Goal: Information Seeking & Learning: Learn about a topic

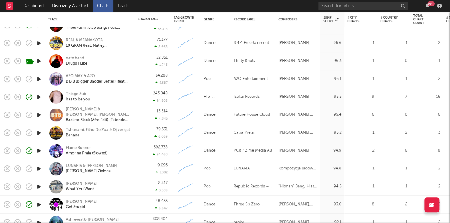
click at [41, 99] on icon "button" at bounding box center [39, 96] width 6 height 7
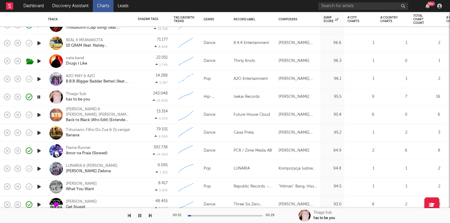
click at [149, 215] on icon "button" at bounding box center [150, 215] width 3 height 5
click at [149, 214] on icon "button" at bounding box center [150, 215] width 3 height 5
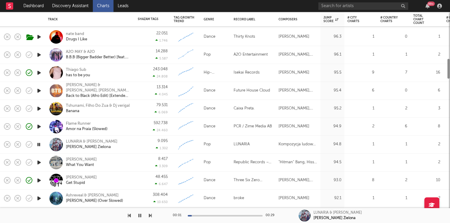
click at [151, 214] on icon "button" at bounding box center [150, 215] width 3 height 5
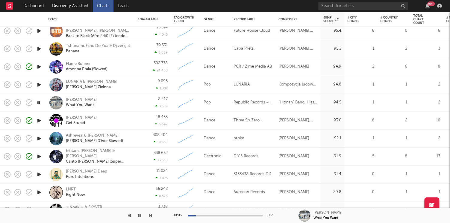
click at [149, 215] on icon "button" at bounding box center [150, 215] width 3 height 5
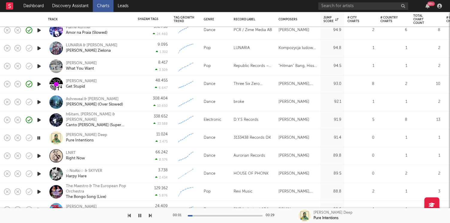
click at [151, 217] on icon "button" at bounding box center [150, 215] width 3 height 5
click at [29, 157] on icon "button" at bounding box center [30, 156] width 2 height 2
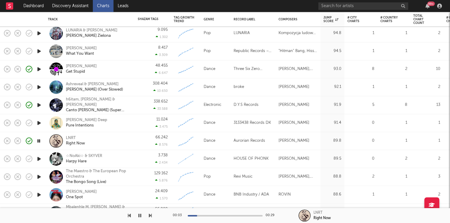
click at [149, 217] on icon "button" at bounding box center [150, 215] width 3 height 5
click at [31, 159] on icon "button" at bounding box center [29, 159] width 8 height 8
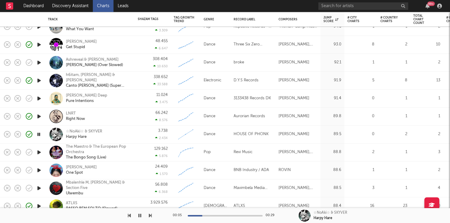
click at [155, 214] on div "00:05 00:29 ☆NoAki☆ & SKYVER Harpy Hare" at bounding box center [225, 215] width 450 height 15
click at [151, 215] on icon "button" at bounding box center [150, 215] width 3 height 5
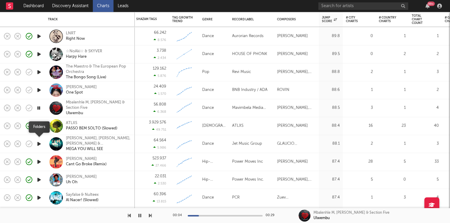
drag, startPoint x: 39, startPoint y: 145, endPoint x: 76, endPoint y: 118, distance: 45.3
click at [38, 144] on icon "button" at bounding box center [39, 143] width 6 height 7
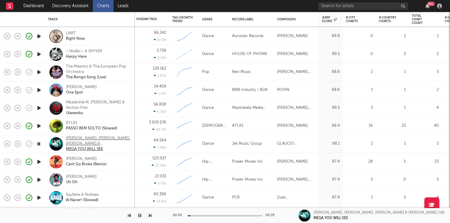
click at [78, 139] on div "Dj Muca, LUIZERA DJ, Mc Morena & MC GW" at bounding box center [98, 141] width 64 height 11
click at [39, 144] on icon "button" at bounding box center [39, 143] width 6 height 7
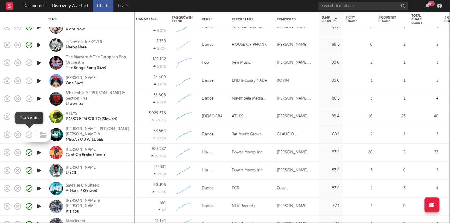
click at [28, 134] on icon "button" at bounding box center [29, 134] width 8 height 8
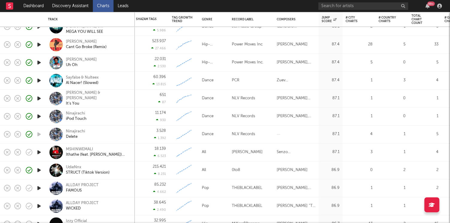
click at [38, 189] on icon "button" at bounding box center [39, 188] width 6 height 7
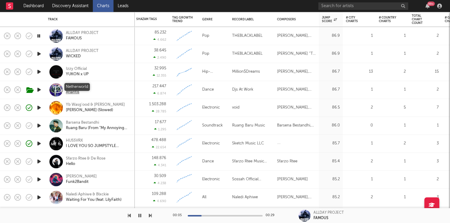
click at [77, 86] on div "Netherworld" at bounding box center [77, 86] width 23 height 5
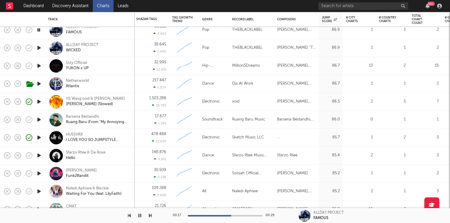
click at [41, 48] on icon "button" at bounding box center [39, 47] width 6 height 7
click at [38, 66] on icon "button" at bounding box center [39, 65] width 6 height 7
click at [41, 115] on div at bounding box center [39, 120] width 12 height 18
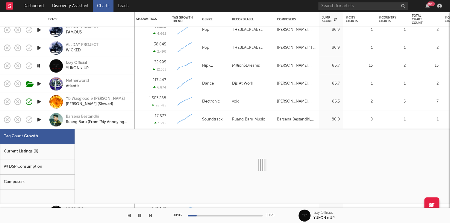
click at [45, 123] on div "Barsena Bestandhi Ruang Baru (From "My Annoying Brother")" at bounding box center [90, 120] width 90 height 18
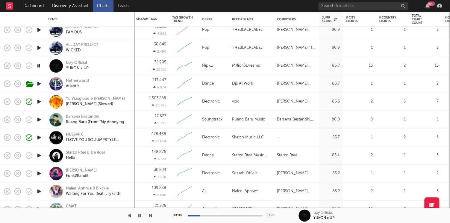
click at [40, 154] on icon "button" at bounding box center [39, 155] width 6 height 7
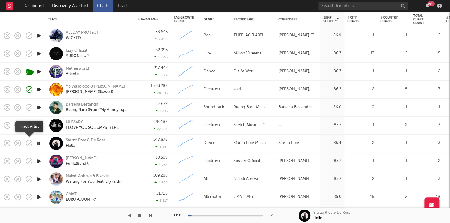
click at [30, 144] on icon "button" at bounding box center [29, 143] width 8 height 8
click at [39, 161] on icon "button" at bounding box center [39, 161] width 6 height 7
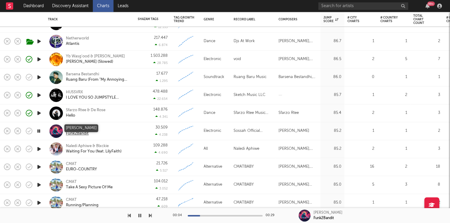
click at [76, 128] on div "[PERSON_NAME]" at bounding box center [81, 128] width 31 height 5
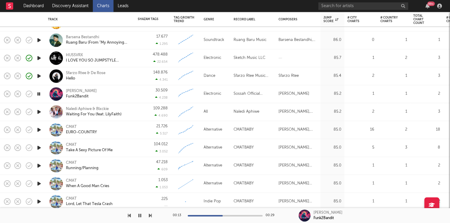
click at [38, 128] on icon "button" at bounding box center [39, 129] width 6 height 7
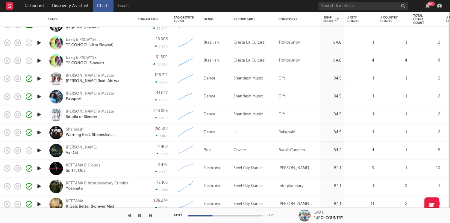
click at [40, 151] on icon "button" at bounding box center [39, 150] width 6 height 7
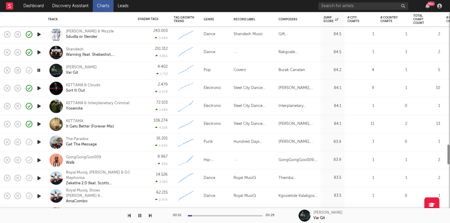
click at [36, 141] on icon "button" at bounding box center [39, 141] width 6 height 7
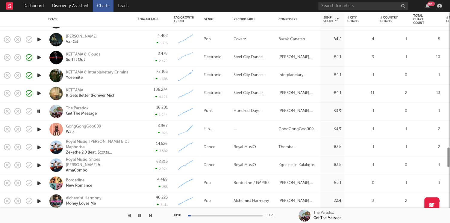
click at [37, 146] on icon "button" at bounding box center [39, 147] width 6 height 7
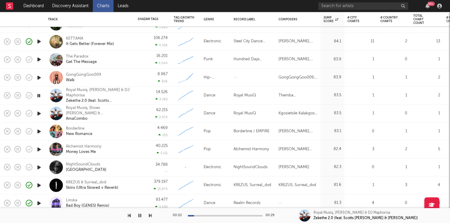
click at [42, 112] on icon "button" at bounding box center [39, 113] width 6 height 7
click at [89, 90] on div "Royal Musiq, Xduppy & DJ Maphorisa" at bounding box center [98, 92] width 64 height 11
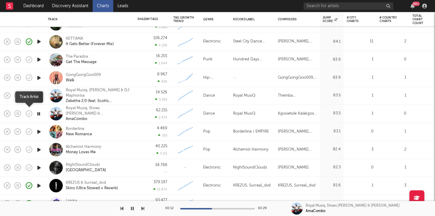
click at [28, 114] on icon "button" at bounding box center [28, 114] width 1 height 1
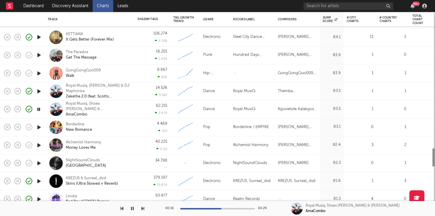
click at [38, 160] on icon "button" at bounding box center [39, 162] width 6 height 7
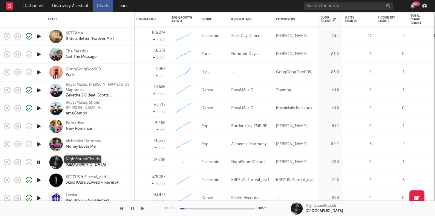
click at [86, 159] on div "NightSoundClouds" at bounding box center [86, 158] width 40 height 5
click at [38, 180] on icon "button" at bounding box center [39, 179] width 6 height 7
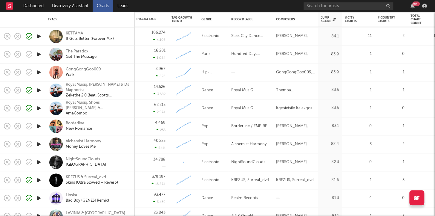
click at [43, 163] on div at bounding box center [39, 162] width 12 height 18
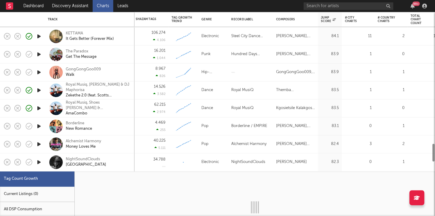
click at [39, 162] on icon "button" at bounding box center [39, 161] width 6 height 7
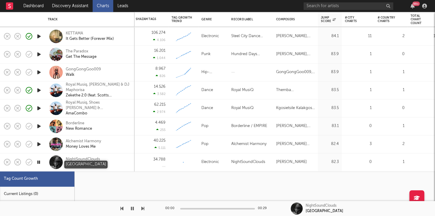
select select "3m"
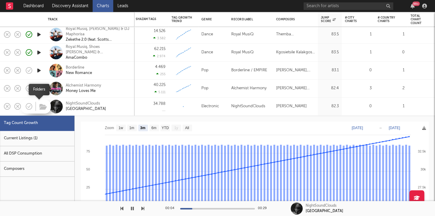
click at [38, 106] on span at bounding box center [42, 106] width 11 height 10
click at [39, 105] on icon "button" at bounding box center [39, 106] width 6 height 7
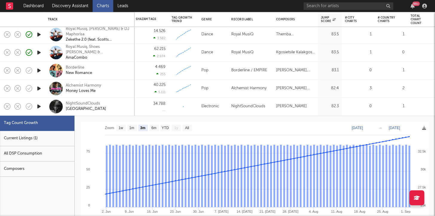
click at [122, 114] on div "NightSoundClouds Aria Freaks Stadium" at bounding box center [90, 107] width 84 height 18
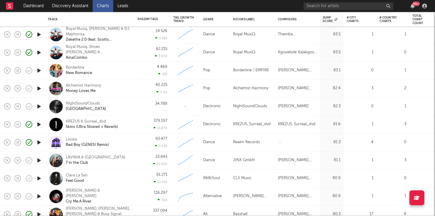
click at [37, 161] on icon "button" at bounding box center [39, 159] width 6 height 7
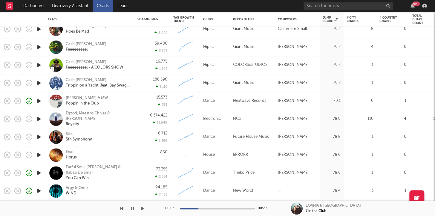
click at [37, 136] on icon "button" at bounding box center [39, 136] width 6 height 7
click at [41, 155] on icon "button" at bounding box center [39, 154] width 6 height 7
click at [69, 151] on div "Enai" at bounding box center [71, 151] width 11 height 5
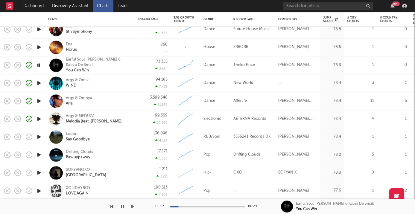
click at [39, 137] on icon "button" at bounding box center [39, 136] width 6 height 7
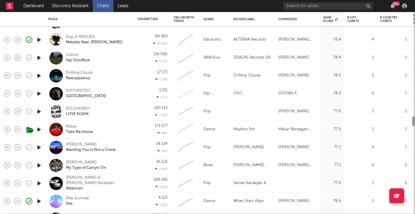
click at [40, 149] on icon "button" at bounding box center [39, 147] width 6 height 7
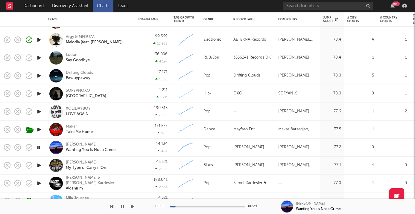
click at [39, 149] on icon "button" at bounding box center [39, 147] width 6 height 7
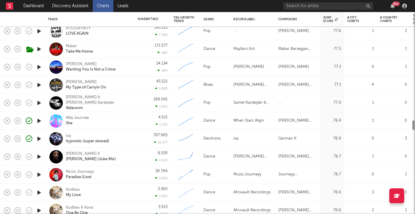
click at [38, 157] on icon "button" at bounding box center [39, 156] width 6 height 7
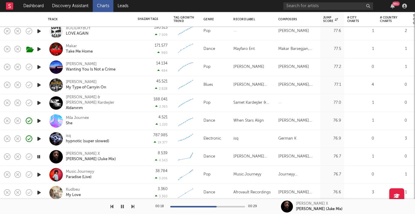
click at [216, 207] on div at bounding box center [207, 206] width 75 height 1
click at [40, 156] on icon "button" at bounding box center [39, 156] width 6 height 7
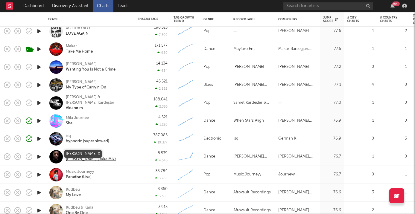
click at [73, 153] on div "King Trilla X" at bounding box center [91, 153] width 50 height 5
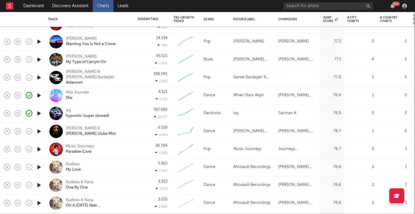
click at [38, 167] on icon "button" at bounding box center [39, 167] width 6 height 7
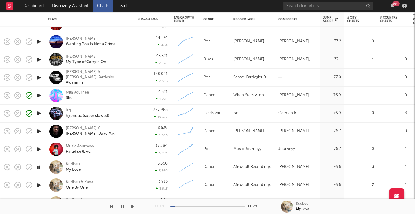
click at [204, 208] on div "00:01 00:29" at bounding box center [207, 206] width 105 height 15
click at [206, 206] on div at bounding box center [207, 206] width 75 height 1
click at [71, 163] on div "Kudbeu" at bounding box center [73, 164] width 15 height 5
click at [38, 166] on icon "button" at bounding box center [39, 167] width 6 height 7
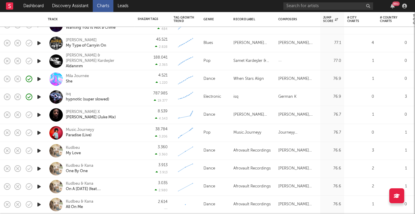
click at [36, 167] on icon "button" at bounding box center [39, 168] width 6 height 7
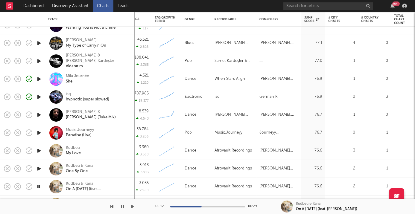
click at [38, 187] on icon "button" at bounding box center [39, 186] width 6 height 7
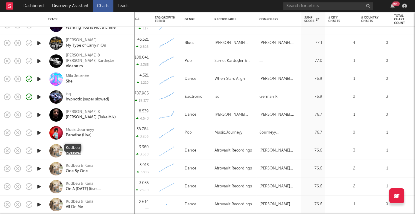
drag, startPoint x: 90, startPoint y: 151, endPoint x: 68, endPoint y: 147, distance: 21.8
click at [68, 147] on div "Kudbeu My Love" at bounding box center [98, 150] width 64 height 11
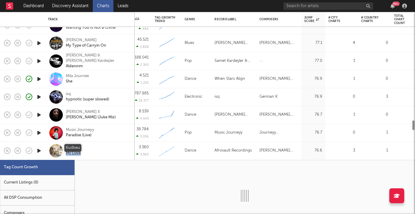
select select "1w"
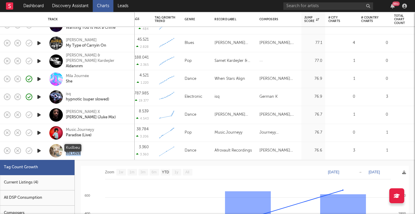
copy link "Kudbeu My Love"
drag, startPoint x: 74, startPoint y: 152, endPoint x: 66, endPoint y: 147, distance: 9.4
click at [66, 147] on div "Kudbeu My Love" at bounding box center [98, 150] width 64 height 11
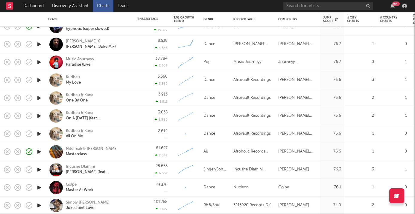
click at [37, 189] on icon "button" at bounding box center [39, 187] width 6 height 7
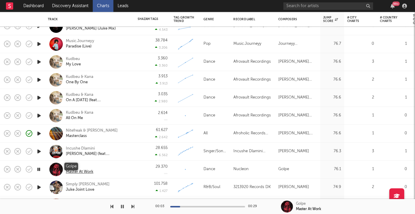
click at [73, 165] on div "Golpe" at bounding box center [80, 166] width 28 height 5
click at [121, 207] on icon "button" at bounding box center [122, 207] width 3 height 5
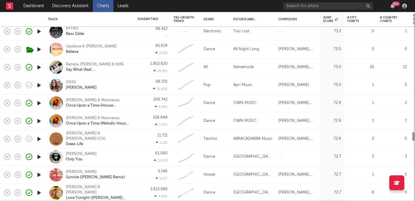
click at [40, 135] on div at bounding box center [39, 139] width 12 height 18
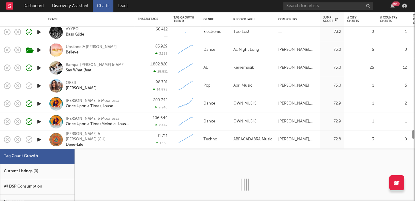
click at [38, 138] on icon "button" at bounding box center [39, 139] width 6 height 7
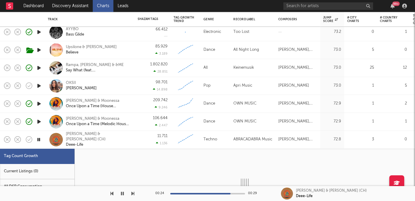
select select "1w"
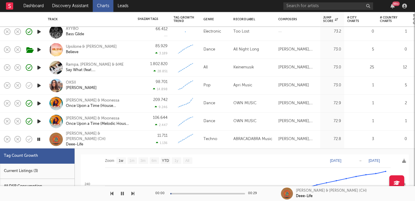
click at [38, 138] on icon "button" at bounding box center [39, 139] width 6 height 7
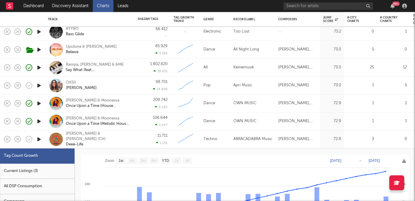
click at [139, 140] on div "11.711 1.136" at bounding box center [153, 140] width 30 height 18
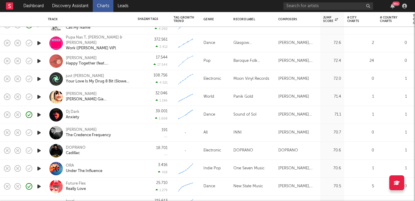
click at [39, 150] on icon "button" at bounding box center [39, 150] width 6 height 7
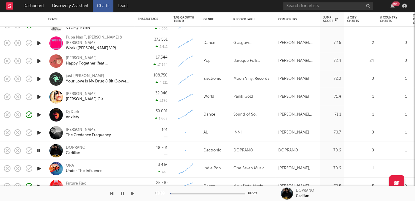
click at [39, 150] on icon "button" at bounding box center [39, 150] width 6 height 7
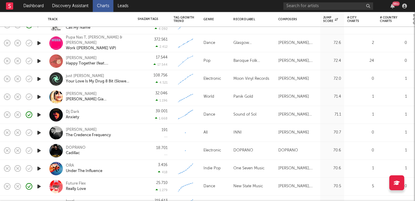
click at [39, 150] on icon "button" at bounding box center [39, 150] width 6 height 7
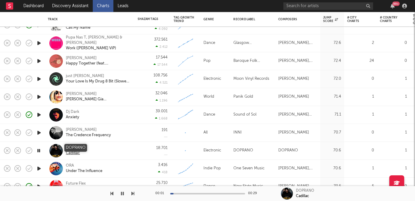
click at [82, 147] on div "DOPRANO" at bounding box center [76, 147] width 20 height 5
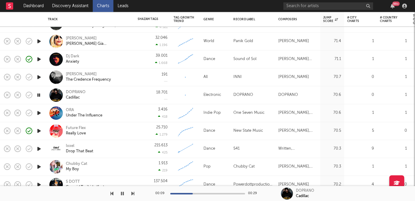
click at [100, 10] on link "Charts" at bounding box center [103, 6] width 21 height 12
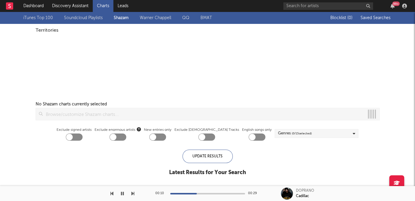
checkbox input "true"
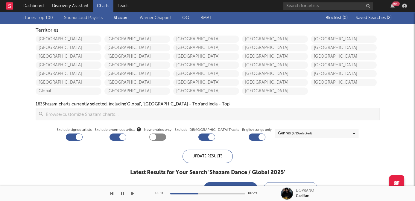
click at [89, 19] on link "Soundcloud Playlists" at bounding box center [83, 17] width 39 height 7
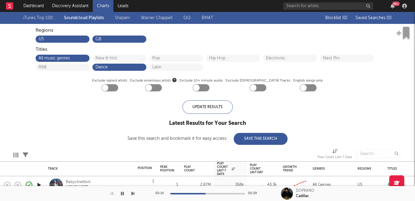
click at [122, 193] on icon "button" at bounding box center [122, 193] width 3 height 5
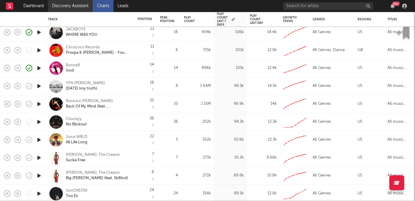
click at [88, 6] on link "Discovery Assistant" at bounding box center [70, 6] width 45 height 12
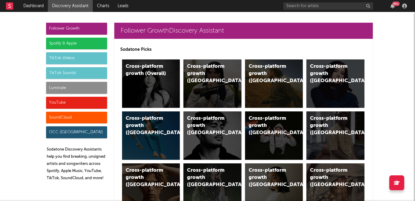
click at [66, 115] on div "SoundCloud" at bounding box center [76, 118] width 61 height 12
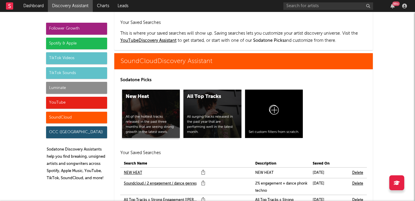
scroll to position [4078, 0]
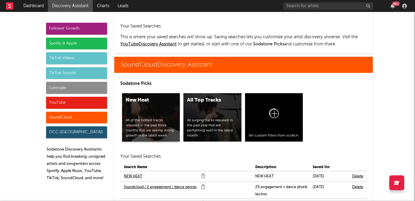
click at [144, 93] on div "New Heat All of the hottest tracks released in the past three months that are s…" at bounding box center [151, 117] width 58 height 48
click at [155, 184] on link "Soundcloud / 2 engagement / dance genres" at bounding box center [160, 187] width 73 height 7
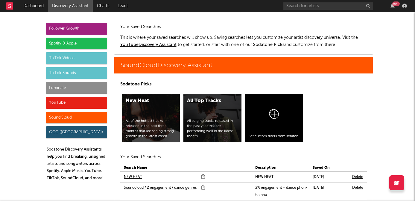
click at [157, 201] on link "All Top Tracks + Strong Engagement [[PERSON_NAME] Edit]" at bounding box center [161, 204] width 74 height 7
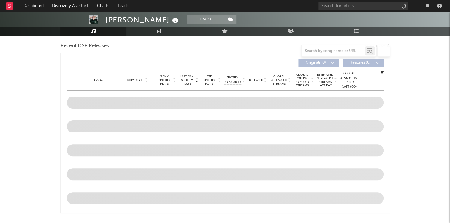
scroll to position [172, 0]
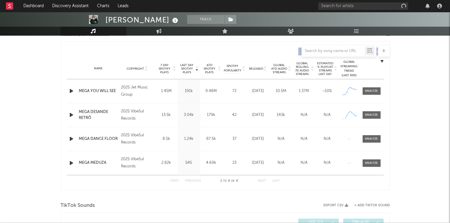
select select "1w"
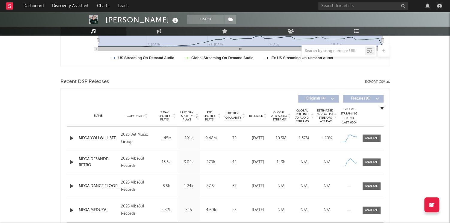
click at [72, 138] on icon "button" at bounding box center [71, 138] width 6 height 7
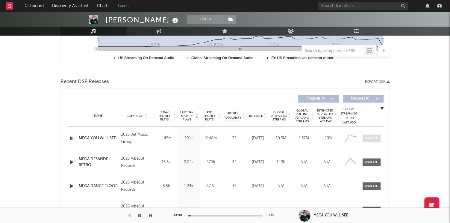
click at [375, 138] on div at bounding box center [371, 138] width 13 height 4
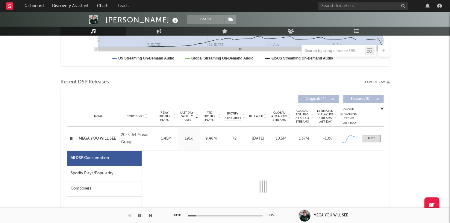
click at [127, 170] on div "Spotify Plays/Popularity" at bounding box center [104, 173] width 75 height 15
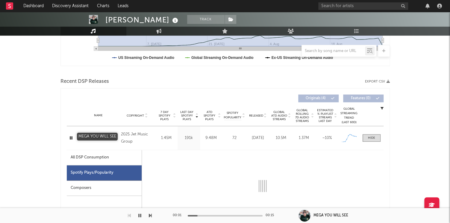
select select "1w"
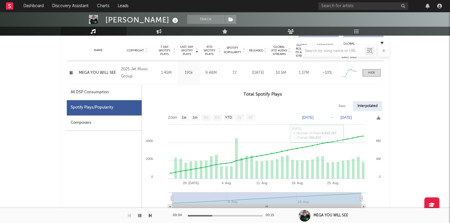
scroll to position [233, 0]
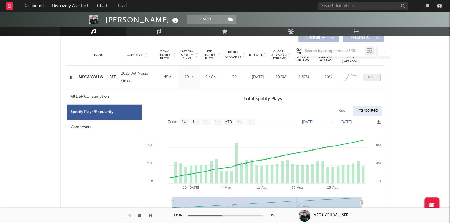
click at [369, 75] on div at bounding box center [371, 77] width 7 height 4
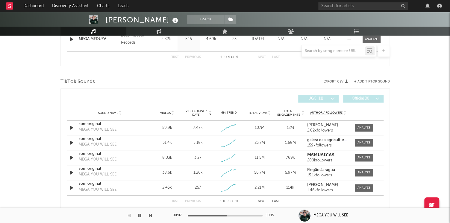
scroll to position [354, 0]
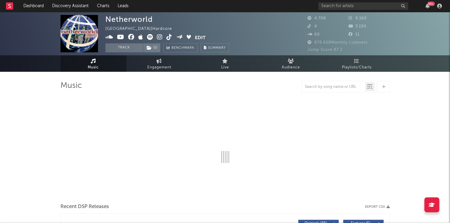
select select "6m"
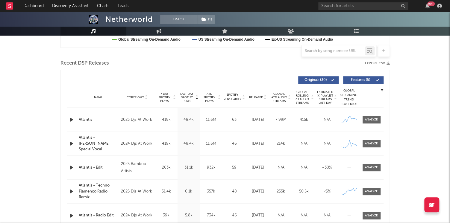
scroll to position [191, 0]
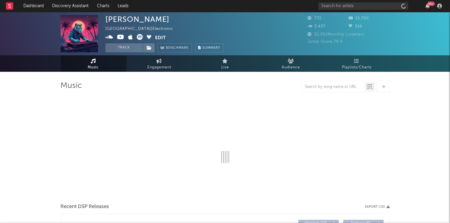
select select "1w"
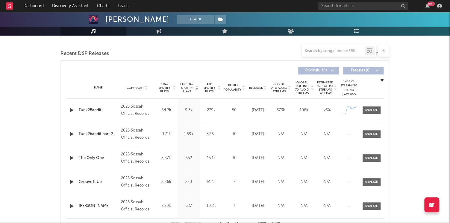
scroll to position [201, 0]
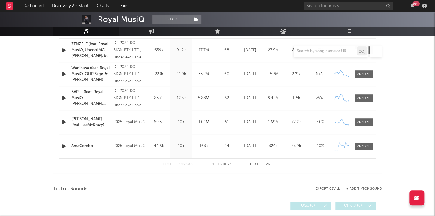
scroll to position [167, 0]
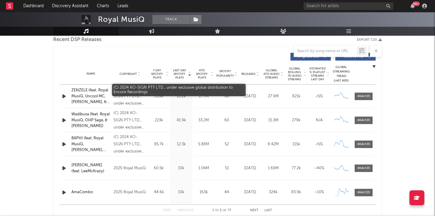
select select "6m"
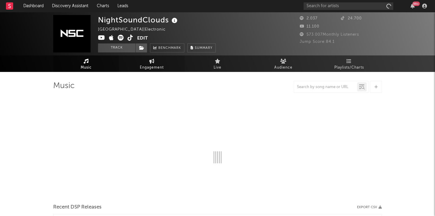
select select "6m"
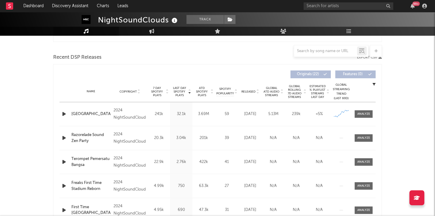
scroll to position [199, 0]
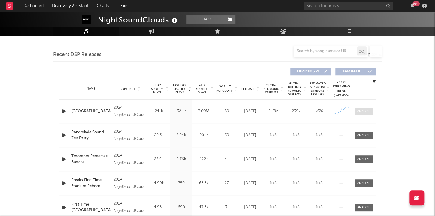
click at [367, 110] on div at bounding box center [364, 111] width 13 height 4
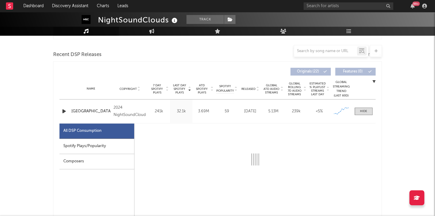
select select "6m"
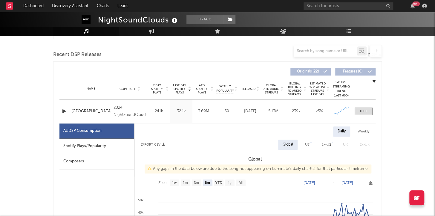
click at [111, 149] on div "Spotify Plays/Popularity" at bounding box center [97, 145] width 75 height 15
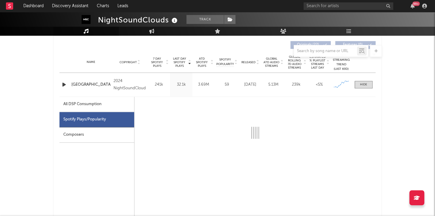
select select "6m"
select select "1w"
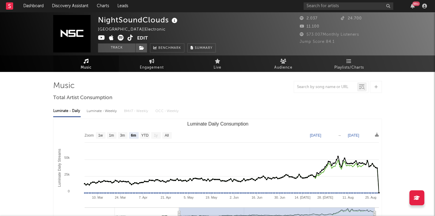
scroll to position [0, 0]
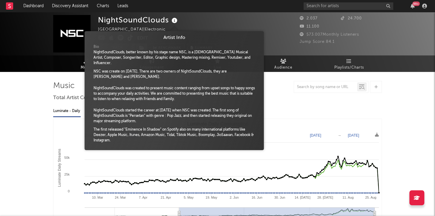
click at [173, 22] on icon at bounding box center [174, 20] width 9 height 8
click at [210, 23] on div "NightSoundClouds Indonesia | Electronic Edit Track Benchmark Summary" at bounding box center [157, 33] width 118 height 37
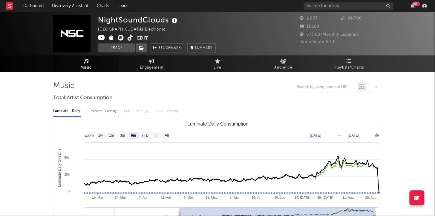
click at [103, 38] on icon at bounding box center [101, 38] width 7 height 6
click at [130, 39] on icon at bounding box center [131, 38] width 6 height 6
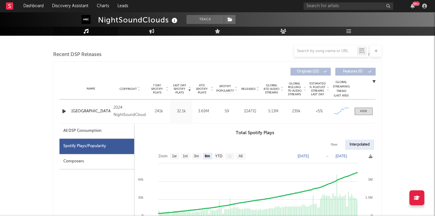
scroll to position [201, 0]
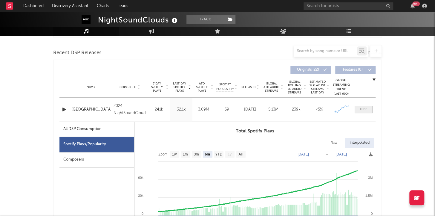
click at [370, 109] on span at bounding box center [364, 109] width 18 height 7
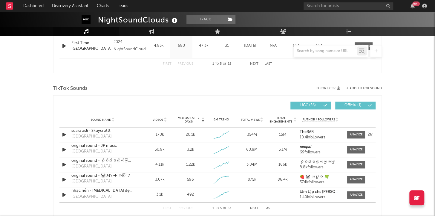
scroll to position [395, 0]
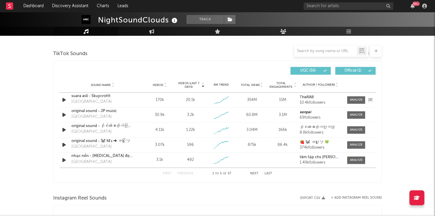
click at [65, 100] on icon "button" at bounding box center [64, 99] width 6 height 7
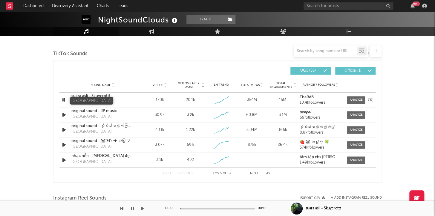
click at [92, 100] on div "Aria Freaks Stadium" at bounding box center [91, 102] width 40 height 6
click at [218, 208] on div at bounding box center [217, 208] width 75 height 1
click at [63, 98] on icon "button" at bounding box center [64, 99] width 6 height 7
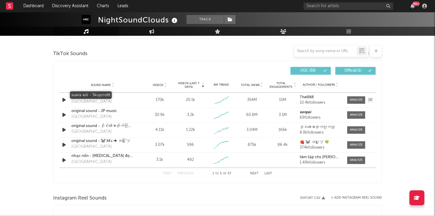
click at [88, 94] on div "suara asli - Skuycrottt" at bounding box center [102, 96] width 63 height 6
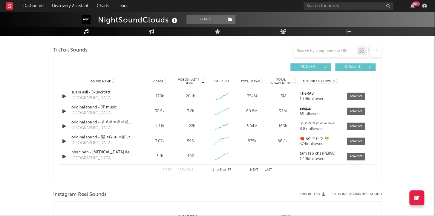
scroll to position [387, 0]
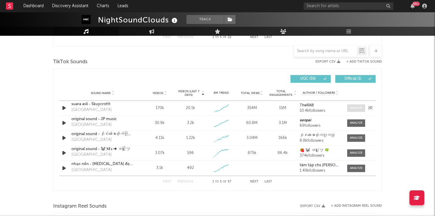
click at [355, 108] on div at bounding box center [356, 108] width 13 height 4
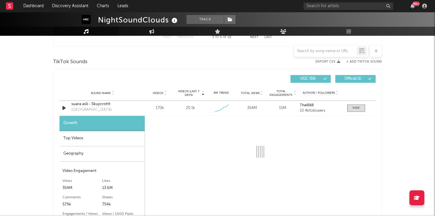
click at [100, 139] on div "Top Videos" at bounding box center [102, 138] width 85 height 15
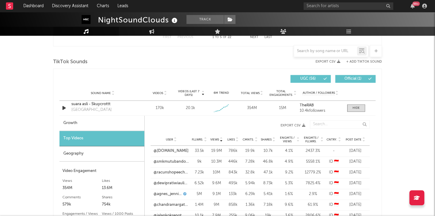
click at [107, 153] on div "Geography" at bounding box center [102, 153] width 85 height 15
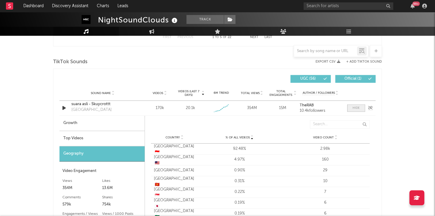
click at [360, 104] on span at bounding box center [357, 107] width 18 height 7
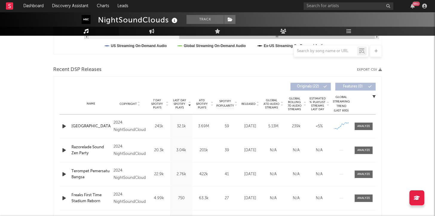
scroll to position [195, 0]
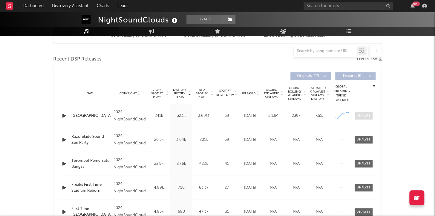
click at [367, 116] on div at bounding box center [364, 115] width 13 height 4
select select "6m"
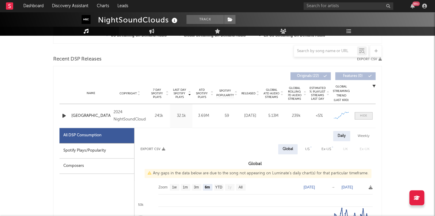
scroll to position [195, 0]
click at [108, 147] on div "Spotify Plays/Popularity" at bounding box center [97, 150] width 75 height 15
select select "6m"
select select "1w"
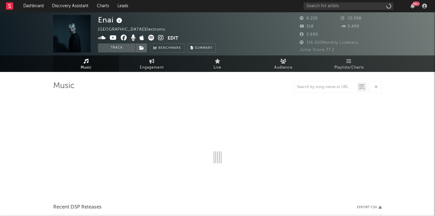
select select "1w"
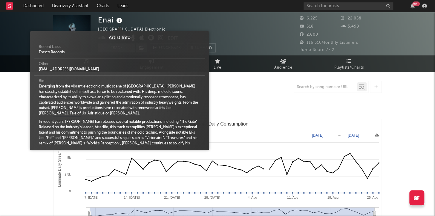
click at [120, 20] on icon at bounding box center [119, 20] width 9 height 8
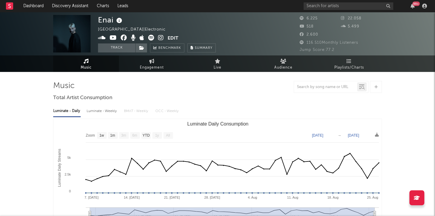
click at [120, 20] on icon at bounding box center [119, 20] width 9 height 8
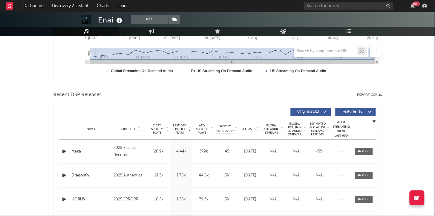
scroll to position [208, 0]
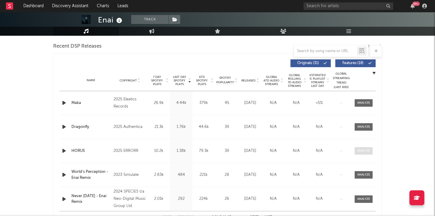
click at [361, 148] on div at bounding box center [364, 150] width 13 height 4
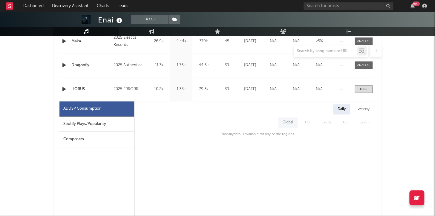
scroll to position [271, 0]
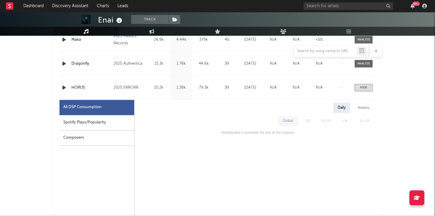
drag, startPoint x: 131, startPoint y: 137, endPoint x: 100, endPoint y: 119, distance: 36.4
click at [131, 137] on div "Composers" at bounding box center [97, 137] width 75 height 15
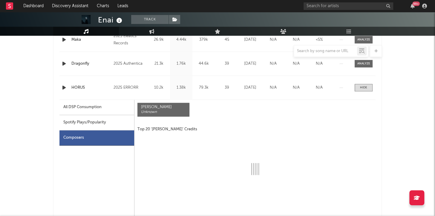
click at [100, 119] on div "Spotify Plays/Popularity" at bounding box center [97, 122] width 75 height 15
select select "1w"
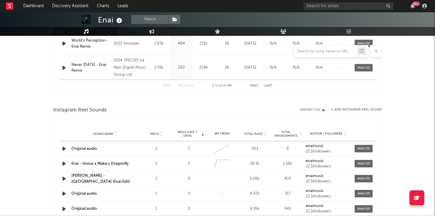
scroll to position [634, 0]
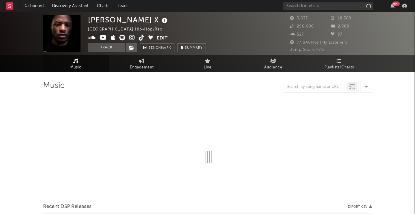
select select "6m"
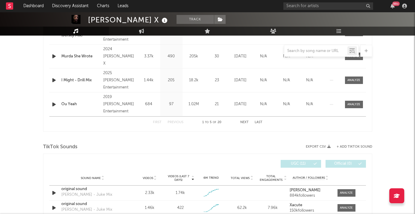
scroll to position [339, 0]
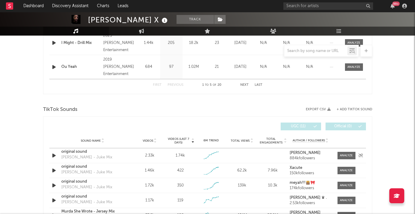
click at [54, 152] on icon "button" at bounding box center [54, 155] width 6 height 7
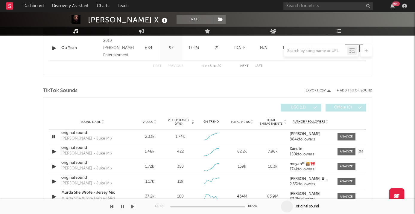
scroll to position [359, 0]
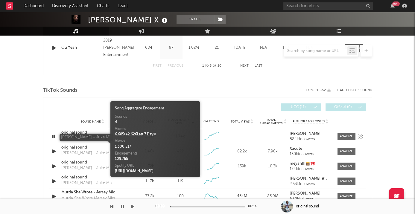
click at [74, 138] on div "Eenie Meenie - Juke Mix" at bounding box center [86, 138] width 51 height 6
drag, startPoint x: 225, startPoint y: 205, endPoint x: 231, endPoint y: 206, distance: 6.0
click at [227, 205] on div "00:01 00:14" at bounding box center [207, 206] width 105 height 15
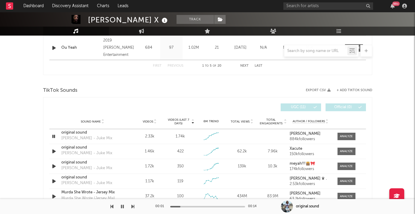
click at [231, 206] on div at bounding box center [207, 206] width 75 height 1
click at [121, 206] on icon "button" at bounding box center [122, 206] width 3 height 5
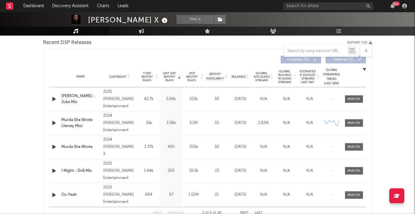
scroll to position [162, 0]
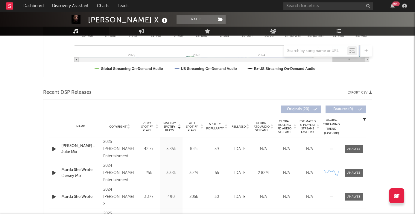
click at [53, 143] on div "Name Eenie Meenie - Juke Mix Copyright 2025 King Juwan Entertainment Label King…" at bounding box center [207, 149] width 316 height 24
click at [56, 146] on icon "button" at bounding box center [54, 148] width 6 height 7
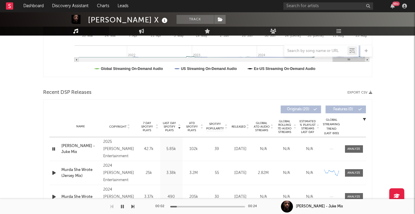
click at [233, 205] on div "00:02 00:24" at bounding box center [207, 206] width 105 height 15
click at [235, 206] on div at bounding box center [207, 206] width 75 height 1
drag, startPoint x: 121, startPoint y: 206, endPoint x: 125, endPoint y: 206, distance: 3.6
click at [121, 206] on icon "button" at bounding box center [122, 206] width 3 height 5
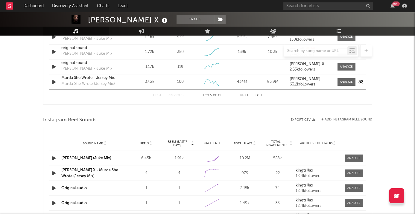
scroll to position [513, 0]
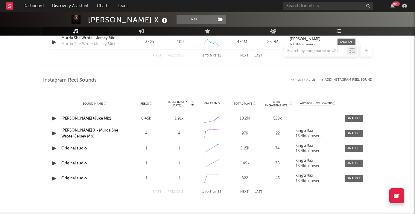
click at [73, 117] on link "Eenie Meenie (Juke Mix)" at bounding box center [86, 119] width 50 height 4
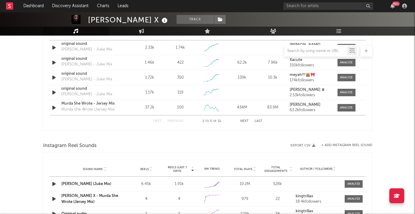
scroll to position [427, 0]
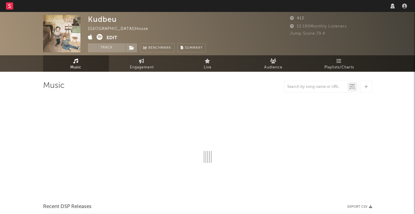
select select "1w"
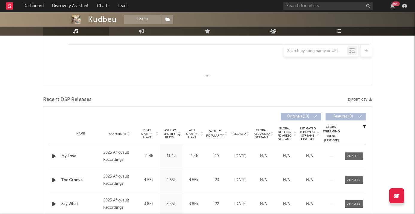
scroll to position [173, 0]
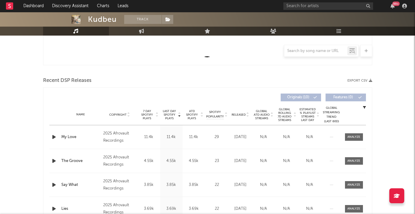
click at [53, 134] on icon "button" at bounding box center [54, 136] width 6 height 7
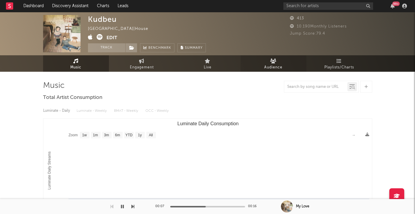
scroll to position [0, 0]
click at [316, 62] on link "Playlists/Charts" at bounding box center [339, 63] width 66 height 16
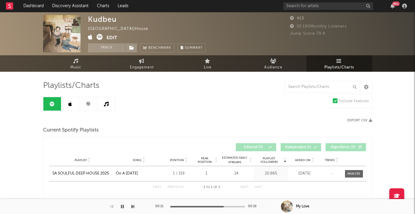
click at [109, 102] on link at bounding box center [106, 103] width 18 height 13
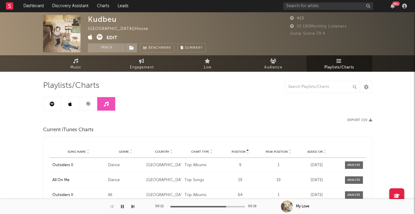
click at [90, 103] on icon at bounding box center [88, 104] width 4 height 4
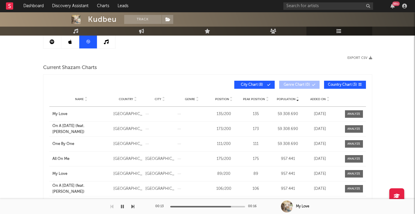
scroll to position [68, 0]
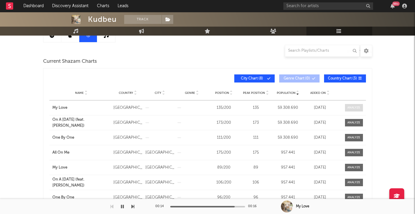
click at [353, 104] on span at bounding box center [354, 107] width 18 height 7
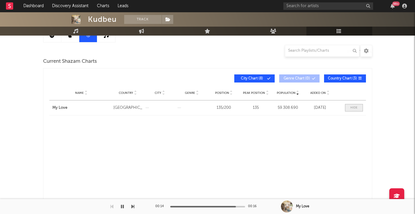
select select "All"
select select "1w"
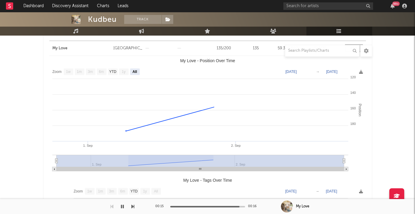
scroll to position [167, 0]
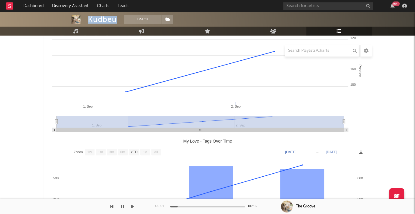
drag, startPoint x: 91, startPoint y: 21, endPoint x: 115, endPoint y: 19, distance: 23.7
click at [115, 19] on div "Kudbeu" at bounding box center [102, 19] width 29 height 9
copy div "Kudbeu"
click at [123, 205] on icon "button" at bounding box center [122, 206] width 3 height 5
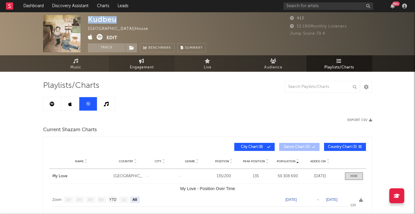
scroll to position [0, 0]
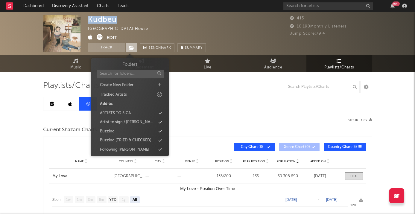
click at [133, 47] on icon at bounding box center [131, 48] width 5 height 4
click at [115, 50] on button "Track" at bounding box center [106, 47] width 37 height 9
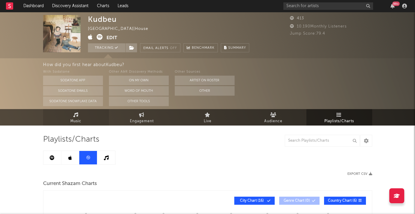
click at [68, 112] on link "Music" at bounding box center [76, 117] width 66 height 16
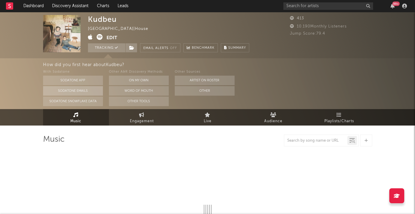
select select "1w"
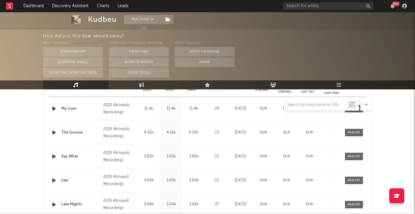
scroll to position [267, 0]
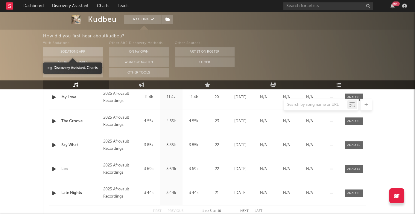
click at [58, 48] on button "Sodatone App" at bounding box center [73, 52] width 60 height 10
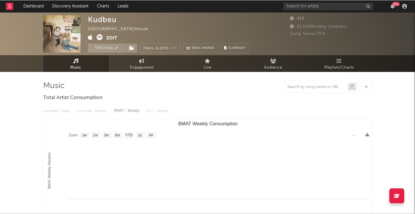
scroll to position [0, 0]
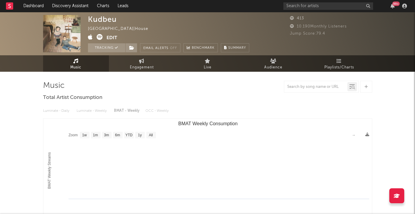
click at [371, 85] on div at bounding box center [366, 87] width 12 height 12
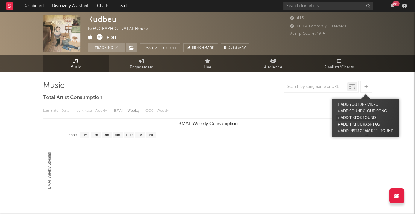
click at [371, 117] on button "+ Add TikTok Sound" at bounding box center [356, 118] width 41 height 7
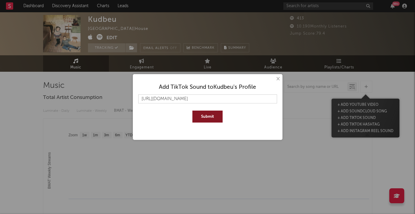
type input "https://www.tiktok.com/music/original-sound-7528699899480001285"
click at [209, 116] on button "Submit" at bounding box center [207, 117] width 30 height 12
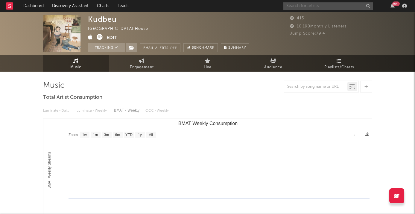
click at [305, 8] on input "text" at bounding box center [328, 5] width 90 height 7
paste input "https://www.tiktok.com/@liamizrahi"
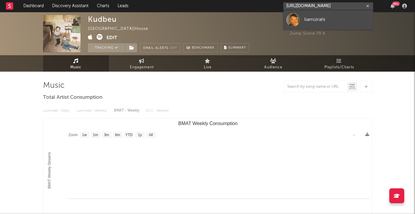
type input "https://www.tiktok.com/@liamizrahi"
click at [318, 20] on div "liamizrahi" at bounding box center [337, 19] width 66 height 7
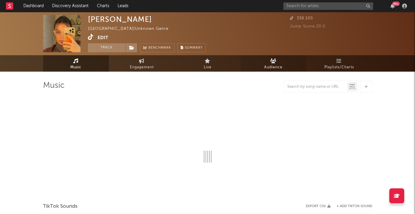
select select "1w"
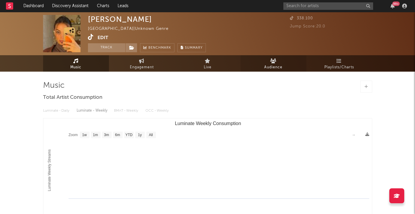
click at [280, 58] on link "Audience" at bounding box center [273, 63] width 66 height 16
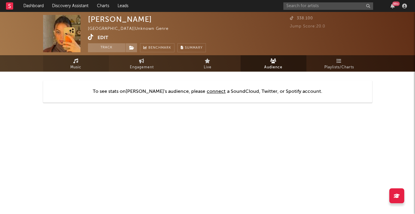
click at [85, 66] on link "Music" at bounding box center [76, 63] width 66 height 16
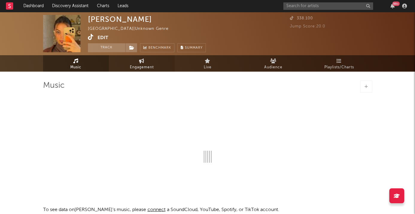
click at [161, 62] on link "Engagement" at bounding box center [142, 63] width 66 height 16
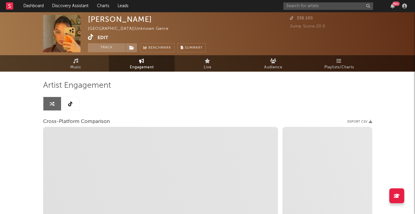
select select "1w"
click at [73, 100] on link at bounding box center [70, 103] width 18 height 13
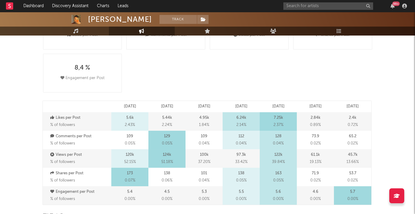
select select "6m"
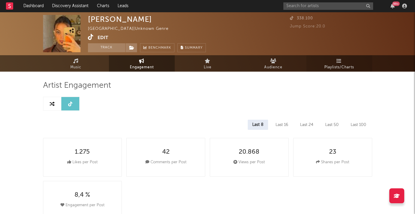
click at [341, 64] on span "Playlists/Charts" at bounding box center [339, 67] width 30 height 7
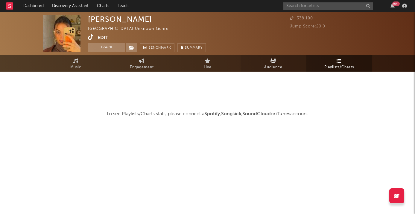
click at [296, 65] on link "Audience" at bounding box center [273, 63] width 66 height 16
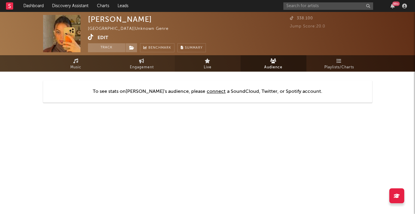
click at [207, 66] on span "Live" at bounding box center [208, 67] width 8 height 7
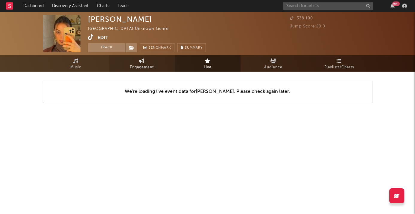
click at [145, 64] on span "Engagement" at bounding box center [142, 67] width 24 height 7
select select "1w"
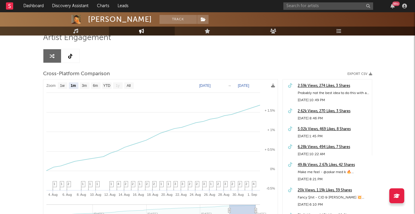
scroll to position [50, 0]
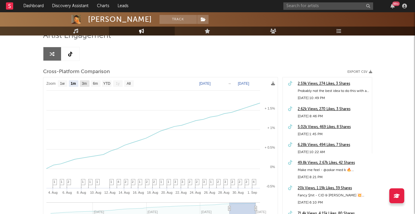
click at [87, 82] on text "3m" at bounding box center [84, 84] width 5 height 4
select select "3m"
type input "2025-06-02"
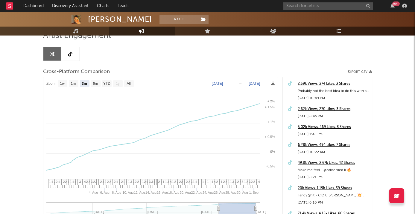
select select "3m"
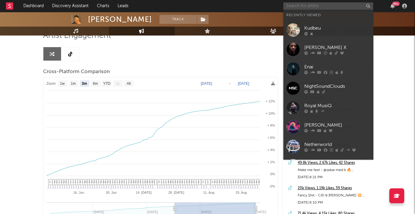
click at [305, 8] on input "text" at bounding box center [328, 5] width 90 height 7
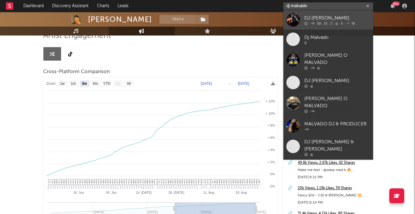
type input "dj malvado"
click at [328, 20] on div "DJ Malvado" at bounding box center [337, 17] width 66 height 7
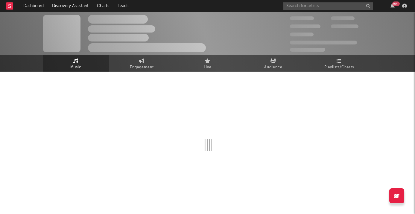
select select "6m"
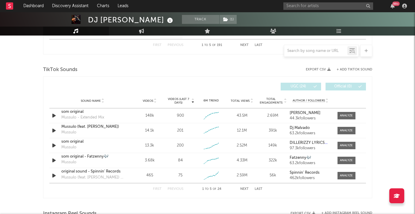
scroll to position [389, 0]
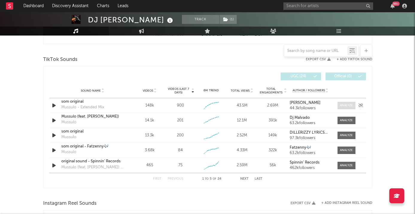
click at [348, 102] on span at bounding box center [346, 105] width 18 height 7
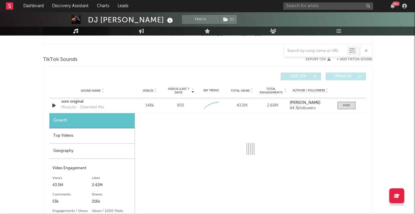
click at [96, 133] on div "Top Videos" at bounding box center [91, 136] width 85 height 15
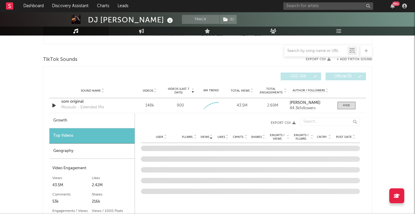
scroll to position [390, 0]
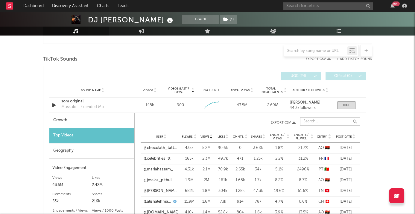
click at [311, 118] on input "text" at bounding box center [330, 122] width 60 height 8
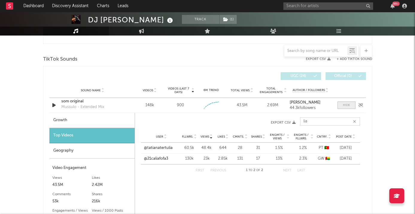
type input "lia"
click at [345, 105] on div at bounding box center [346, 105] width 7 height 4
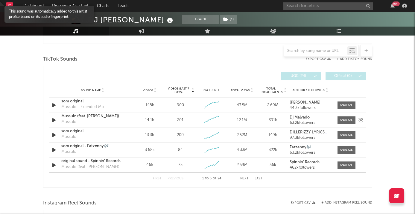
click at [349, 118] on div at bounding box center [346, 120] width 13 height 4
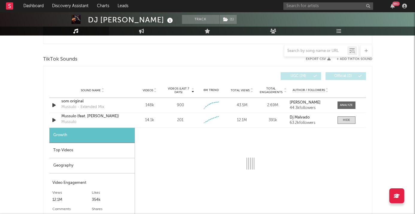
click at [86, 150] on div "Top Videos" at bounding box center [91, 150] width 85 height 15
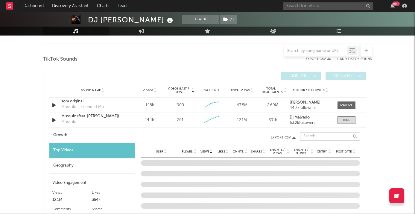
click at [315, 137] on input "text" at bounding box center [330, 136] width 60 height 8
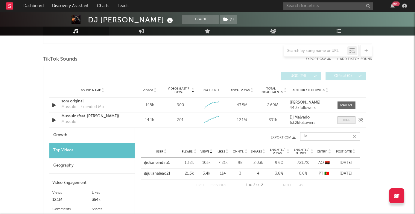
type input "lia"
drag, startPoint x: 349, startPoint y: 119, endPoint x: 288, endPoint y: 123, distance: 61.1
click at [349, 119] on div at bounding box center [346, 120] width 7 height 4
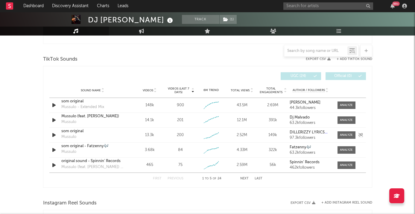
drag, startPoint x: 353, startPoint y: 132, endPoint x: 163, endPoint y: 141, distance: 190.8
click at [353, 132] on span at bounding box center [346, 135] width 18 height 7
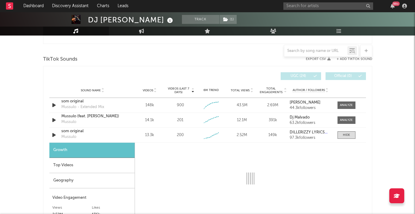
click at [94, 158] on div "Top Videos" at bounding box center [91, 165] width 85 height 15
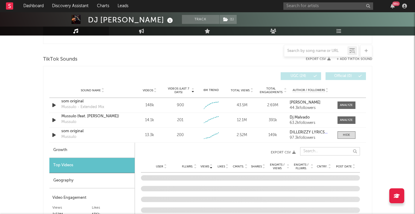
click at [327, 153] on input "text" at bounding box center [330, 151] width 60 height 8
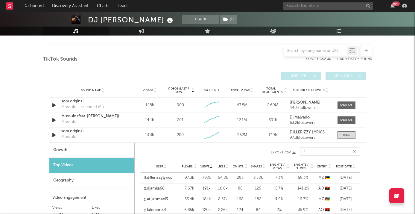
type input "lia"
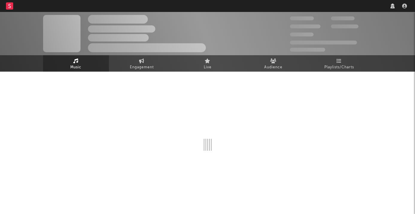
select select "1w"
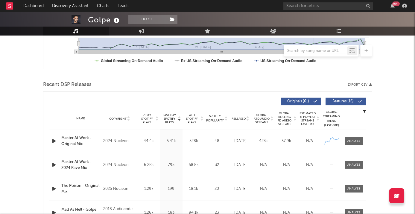
scroll to position [186, 0]
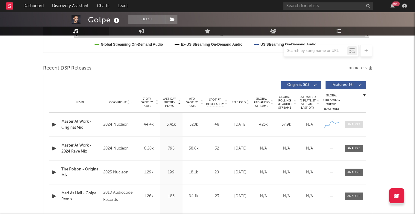
click at [351, 123] on div at bounding box center [353, 125] width 13 height 4
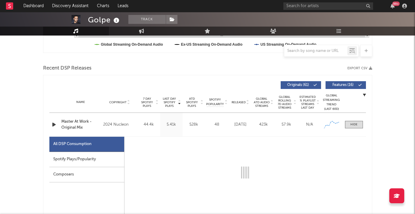
drag, startPoint x: 87, startPoint y: 156, endPoint x: 78, endPoint y: 143, distance: 15.9
click at [87, 156] on div "Spotify Plays/Popularity" at bounding box center [86, 159] width 75 height 15
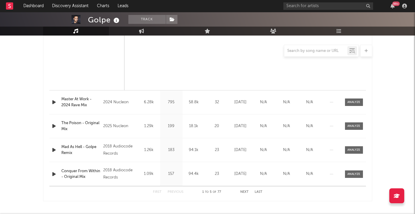
select select "6m"
select select "1w"
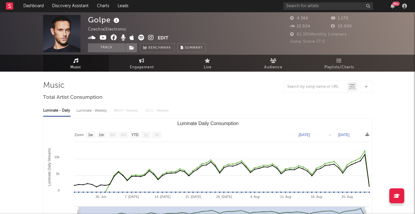
scroll to position [0, 0]
click at [116, 20] on icon at bounding box center [116, 20] width 9 height 8
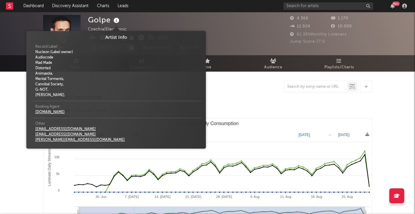
click at [153, 18] on div "Golpe Czechia | Electronic Edit Track Benchmark Summary" at bounding box center [147, 33] width 118 height 37
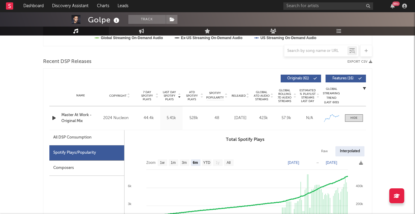
scroll to position [194, 0]
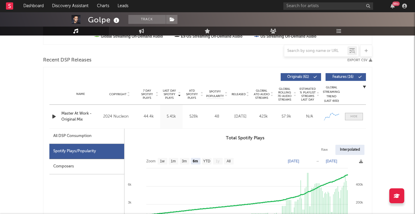
click at [353, 113] on span at bounding box center [354, 116] width 18 height 7
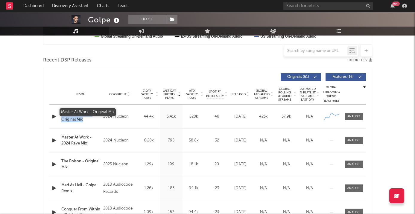
drag, startPoint x: 58, startPoint y: 112, endPoint x: 96, endPoint y: 118, distance: 39.1
click at [96, 118] on div "Name Master At Work - Original Mix Copyright 2024 Nucleon Label Nucleon Album N…" at bounding box center [207, 117] width 316 height 24
copy div "Name Master At Work - Original Mix"
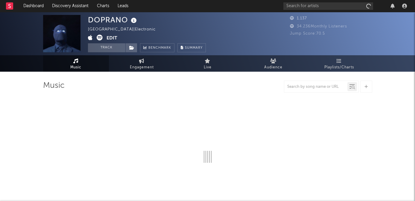
select select "1w"
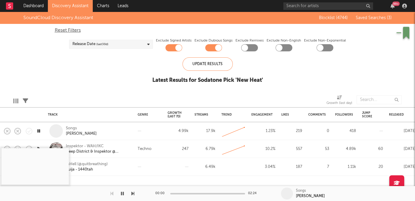
click at [130, 194] on div at bounding box center [67, 193] width 134 height 15
click at [131, 194] on icon "button" at bounding box center [132, 193] width 3 height 5
click at [132, 195] on icon "button" at bounding box center [132, 193] width 3 height 5
click at [185, 193] on div at bounding box center [207, 193] width 75 height 1
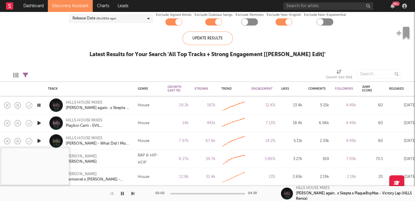
click at [76, 1] on link "Discovery Assistant" at bounding box center [70, 6] width 45 height 12
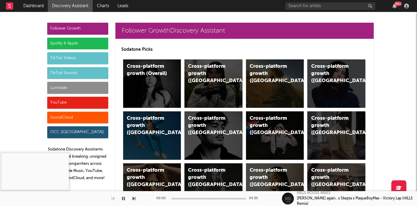
click at [86, 118] on div "SoundCloud" at bounding box center [77, 118] width 61 height 12
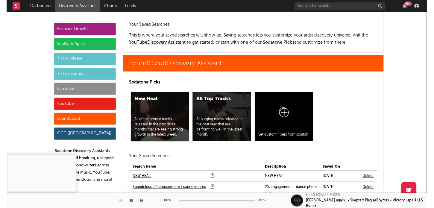
scroll to position [4080, 0]
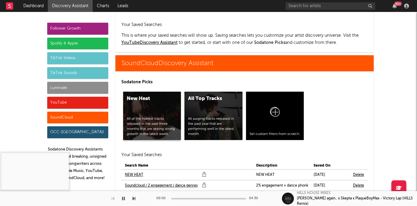
click at [158, 92] on div "New Heat All of the hottest tracks released in the past three months that are s…" at bounding box center [152, 116] width 58 height 48
click at [200, 92] on div "All Top Tracks All surging tracks released in the past year that are performing…" at bounding box center [214, 116] width 58 height 48
click at [205, 181] on icon at bounding box center [204, 186] width 6 height 10
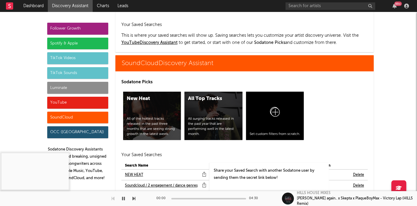
click at [316, 192] on div at bounding box center [319, 197] width 10 height 10
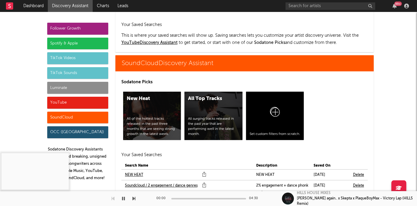
click at [205, 198] on icon at bounding box center [204, 203] width 6 height 10
click at [356, 94] on div "New Heat All of the hottest tracks released in the past three months that are s…" at bounding box center [244, 116] width 246 height 52
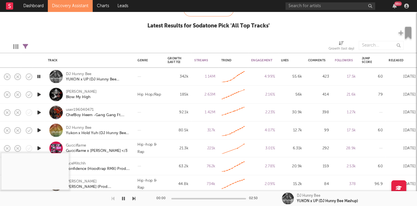
click at [40, 94] on icon "button" at bounding box center [39, 94] width 6 height 7
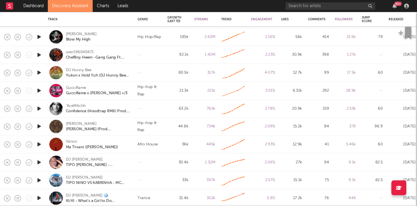
click at [40, 145] on icon "button" at bounding box center [39, 144] width 6 height 7
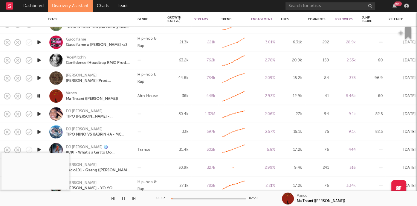
click at [39, 116] on icon "button" at bounding box center [39, 113] width 6 height 7
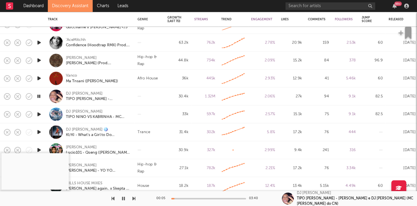
click at [40, 132] on icon "button" at bounding box center [39, 132] width 6 height 7
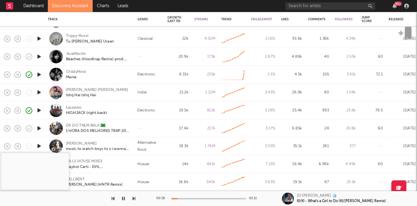
click at [37, 93] on icon "button" at bounding box center [39, 92] width 6 height 7
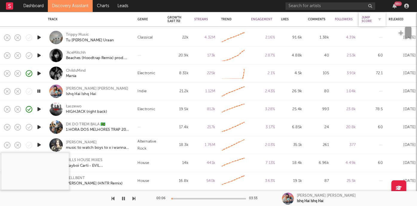
click at [369, 20] on div "Jump Score" at bounding box center [368, 19] width 12 height 7
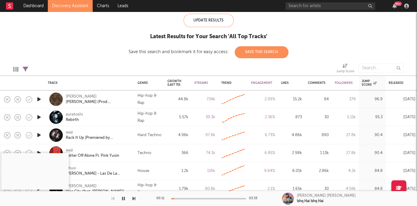
click at [38, 98] on icon "button" at bounding box center [39, 99] width 6 height 7
click at [38, 118] on icon "button" at bounding box center [39, 117] width 6 height 7
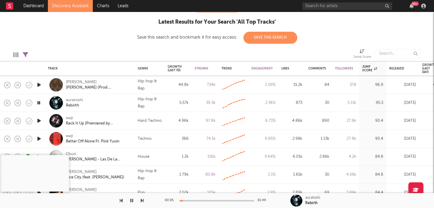
click at [38, 121] on icon "button" at bounding box center [39, 120] width 6 height 7
click at [191, 200] on div at bounding box center [216, 200] width 75 height 1
click at [187, 200] on div at bounding box center [153, 200] width 75 height 1
click at [183, 200] on div at bounding box center [145, 200] width 75 height 1
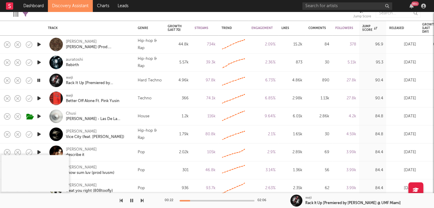
click at [40, 115] on icon "button" at bounding box center [39, 115] width 6 height 7
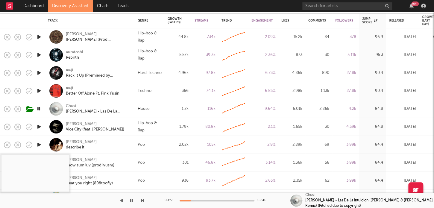
click at [191, 200] on div at bounding box center [216, 200] width 75 height 1
click at [194, 200] on div at bounding box center [216, 200] width 75 height 1
click at [202, 199] on div "00:51 02:40" at bounding box center [217, 200] width 105 height 15
click at [209, 203] on div "00:52 02:40" at bounding box center [217, 200] width 105 height 15
click at [208, 200] on div at bounding box center [216, 200] width 75 height 1
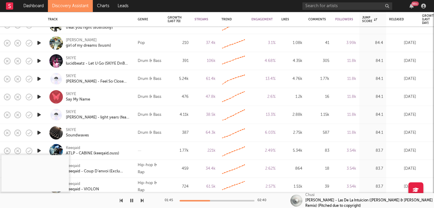
click at [39, 98] on icon "button" at bounding box center [39, 96] width 6 height 7
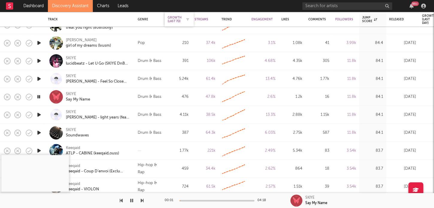
click at [176, 19] on div "Growth (last 7d)" at bounding box center [174, 19] width 14 height 7
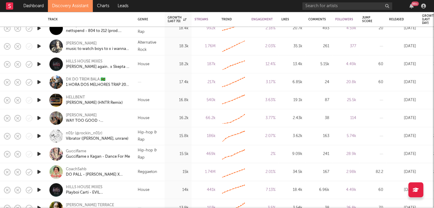
click at [40, 118] on icon "button" at bounding box center [39, 117] width 6 height 7
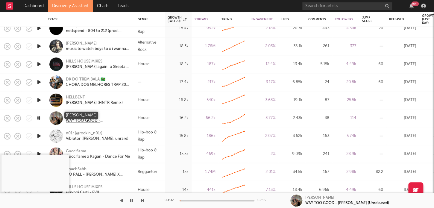
click at [77, 116] on div "Felix Beasley" at bounding box center [98, 115] width 64 height 5
click at [132, 202] on icon "button" at bounding box center [131, 200] width 3 height 5
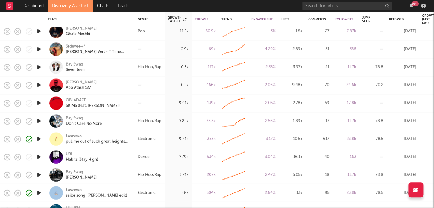
click at [73, 4] on link "Discovery Assistant" at bounding box center [70, 6] width 45 height 12
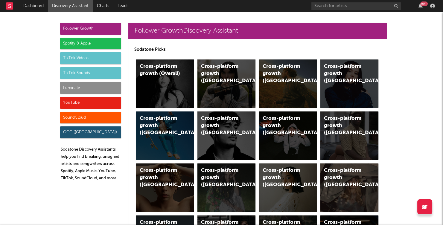
click at [87, 85] on div "Luminate" at bounding box center [90, 88] width 61 height 12
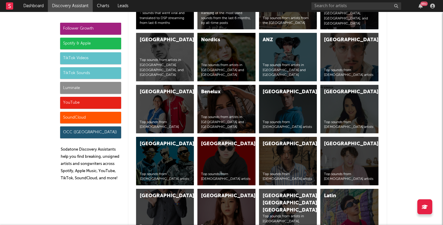
scroll to position [3089, 0]
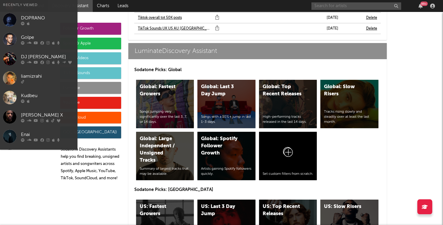
click at [325, 8] on input "text" at bounding box center [356, 5] width 90 height 7
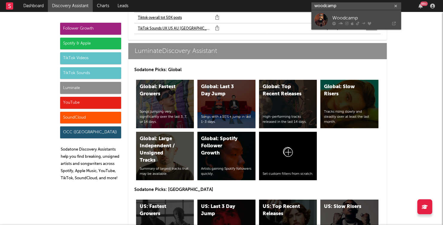
type input "woodcamp"
click at [335, 16] on div "Woodcamp" at bounding box center [365, 17] width 66 height 7
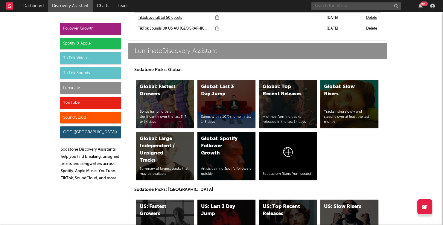
click at [336, 4] on input "text" at bounding box center [356, 5] width 90 height 7
click at [349, 3] on input "woodcamp" at bounding box center [356, 5] width 90 height 7
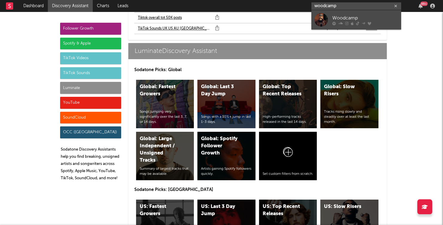
type input "woodcamp"
click at [347, 17] on div "Woodcamp" at bounding box center [365, 17] width 66 height 7
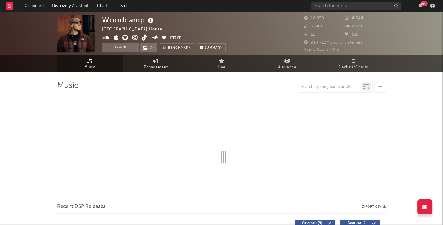
select select "6m"
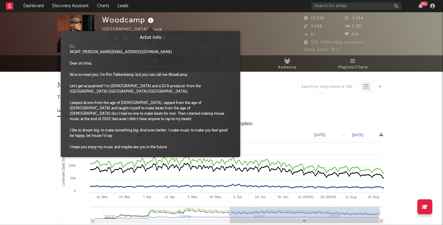
click at [147, 20] on icon at bounding box center [151, 20] width 9 height 8
drag, startPoint x: 128, startPoint y: 52, endPoint x: 82, endPoint y: 52, distance: 46.4
click at [82, 52] on div "MGMT: ella@chosenmusic.com" at bounding box center [121, 52] width 102 height 5
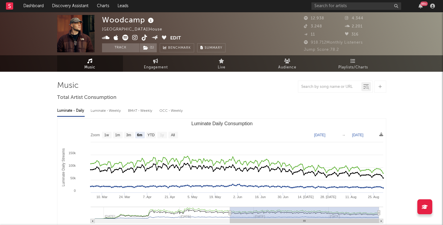
click at [202, 27] on div "Woodcamp Netherlands | House Edit Track ( 1 ) Benchmark Summary" at bounding box center [164, 33] width 124 height 37
click at [339, 6] on input "text" at bounding box center [356, 5] width 90 height 7
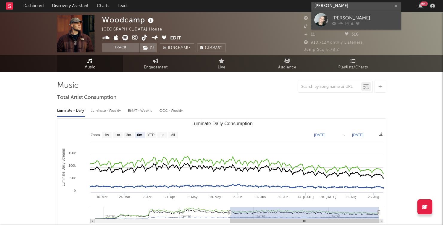
type input "sacha harland"
click at [350, 19] on div "Sacha Harland" at bounding box center [365, 17] width 66 height 7
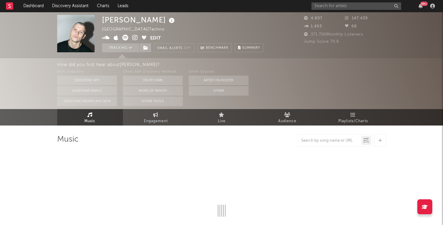
select select "6m"
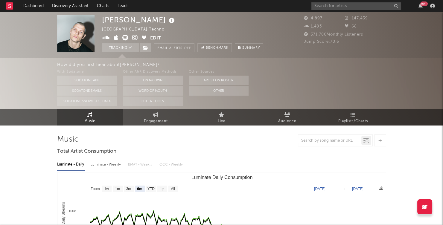
click at [167, 22] on icon at bounding box center [171, 20] width 9 height 8
click at [167, 21] on icon at bounding box center [171, 20] width 9 height 8
click at [167, 20] on icon at bounding box center [171, 20] width 9 height 8
click at [209, 18] on div "Sacha Harland Netherlands | Techno Edit Tracking Email Alerts Off Benchmark Sum…" at bounding box center [182, 33] width 161 height 37
click at [102, 37] on icon at bounding box center [106, 38] width 8 height 6
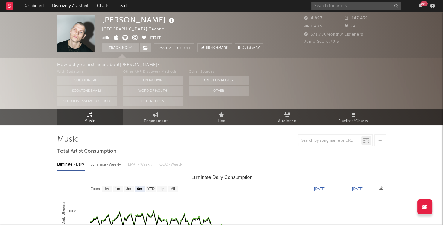
click at [132, 38] on icon at bounding box center [135, 38] width 6 height 6
drag, startPoint x: 102, startPoint y: 18, endPoint x: 108, endPoint y: 51, distance: 33.3
click at [154, 19] on div "Sacha Harland" at bounding box center [139, 20] width 74 height 10
copy div "Sacha Harland"
click at [305, 8] on nav "Dashboard Discovery Assistant Charts Leads 99 +" at bounding box center [221, 6] width 443 height 12
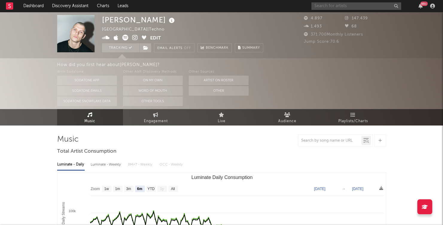
click at [334, 7] on input "text" at bounding box center [356, 5] width 90 height 7
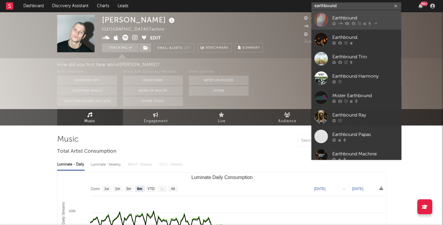
type input "earthbound"
click at [338, 19] on div "Earthbound" at bounding box center [365, 17] width 66 height 7
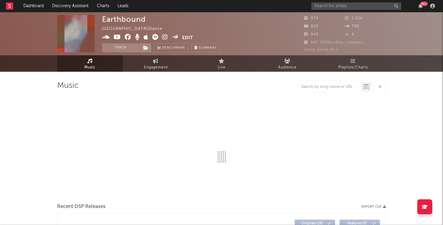
select select "6m"
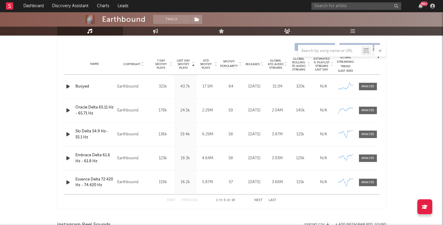
scroll to position [241, 0]
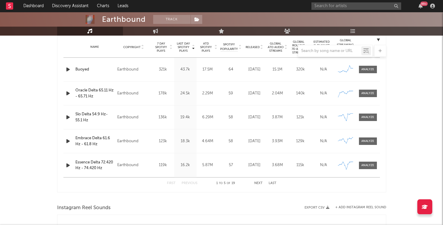
click at [67, 70] on icon "button" at bounding box center [68, 69] width 6 height 7
click at [234, 206] on div at bounding box center [221, 217] width 75 height 1
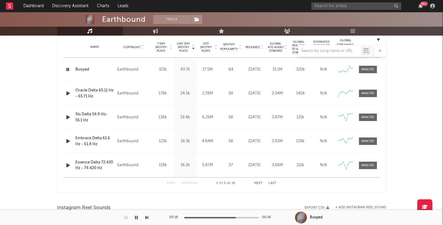
click at [136, 206] on icon "button" at bounding box center [136, 217] width 3 height 5
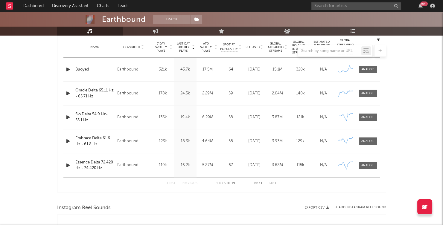
click at [310, 9] on nav "Dashboard Discovery Assistant Charts Leads 99 +" at bounding box center [221, 6] width 443 height 12
click at [320, 6] on input "text" at bounding box center [356, 5] width 90 height 7
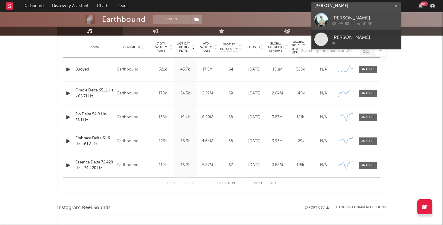
type input "blair muir"
click at [342, 20] on div "Blair Muir" at bounding box center [365, 17] width 66 height 7
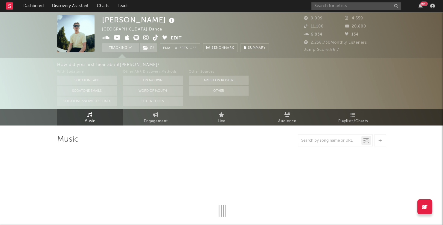
select select "6m"
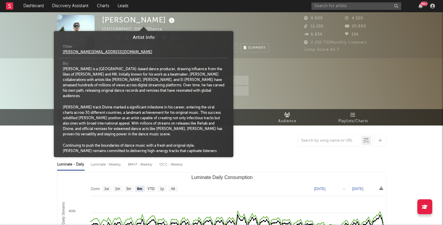
click at [167, 20] on icon at bounding box center [171, 20] width 9 height 8
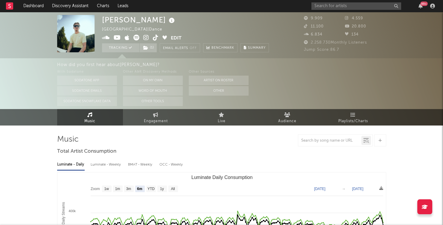
click at [210, 19] on div "Blair Muir United Kingdom | Dance Edit Tracking ( 1 ) Email Alerts Off Benchmar…" at bounding box center [185, 33] width 167 height 37
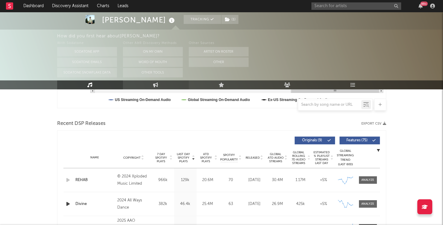
scroll to position [197, 0]
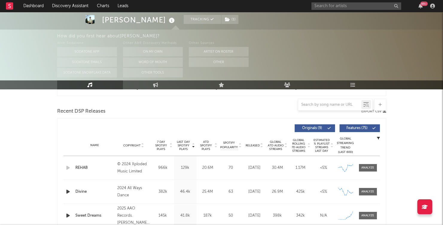
click at [251, 144] on span "Released" at bounding box center [253, 146] width 14 height 4
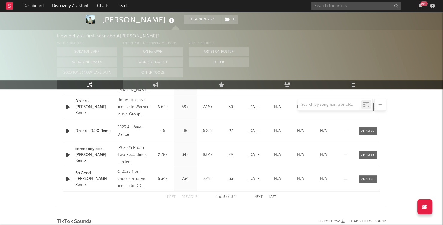
scroll to position [283, 0]
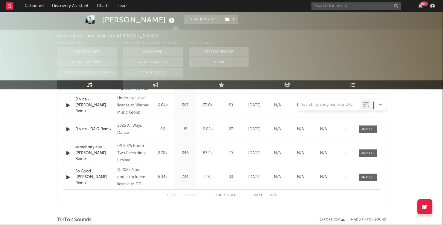
click at [258, 191] on div "First Previous 1 to 5 of 84 Next Last" at bounding box center [221, 196] width 109 height 12
click at [257, 194] on button "Next" at bounding box center [258, 195] width 8 height 3
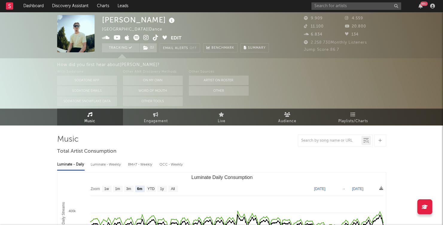
scroll to position [0, 0]
click at [145, 37] on icon at bounding box center [146, 38] width 6 height 6
click at [167, 24] on icon at bounding box center [171, 20] width 9 height 8
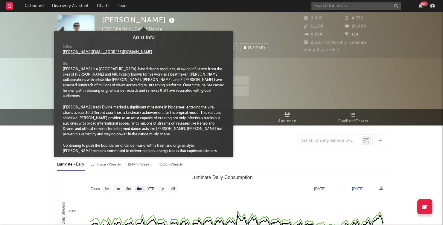
click at [334, 8] on div "99 +" at bounding box center [374, 6] width 126 height 12
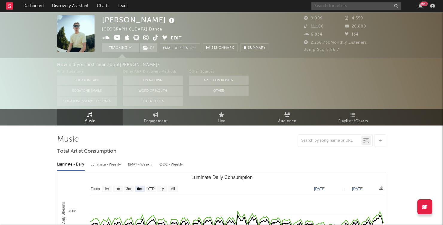
click at [337, 5] on input "text" at bounding box center [356, 5] width 90 height 7
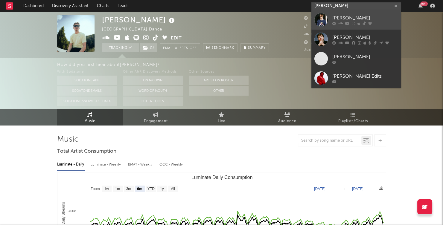
type input "jack marlow"
click at [341, 16] on div "JACK MARLOW" at bounding box center [365, 17] width 66 height 7
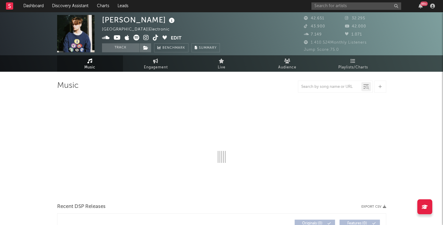
select select "6m"
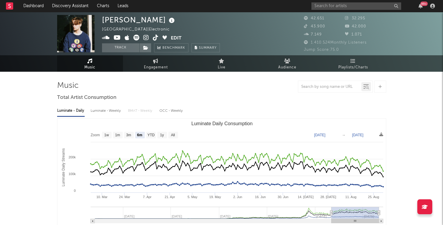
click at [167, 20] on icon at bounding box center [171, 20] width 9 height 8
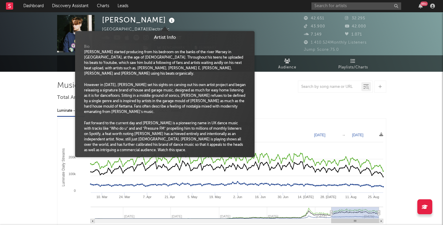
click at [167, 20] on icon at bounding box center [171, 20] width 9 height 8
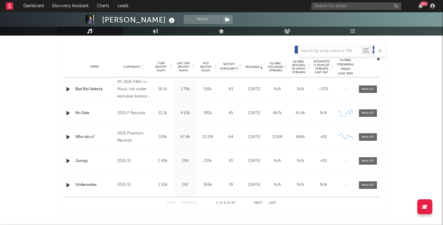
click at [255, 65] on span "Released" at bounding box center [253, 67] width 14 height 4
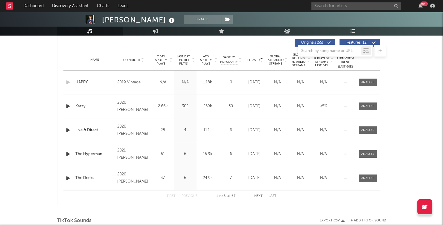
click at [251, 59] on span "Released" at bounding box center [253, 60] width 14 height 4
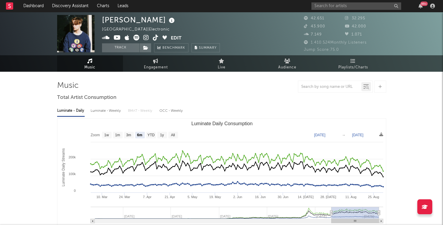
click at [147, 37] on icon at bounding box center [146, 38] width 6 height 6
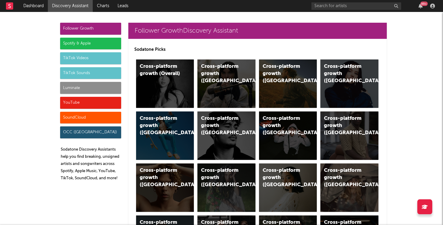
scroll to position [4078, 0]
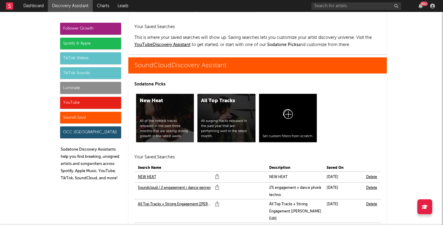
click at [180, 185] on link "Soundcloud / 2 engagement / dance genres" at bounding box center [174, 188] width 73 height 7
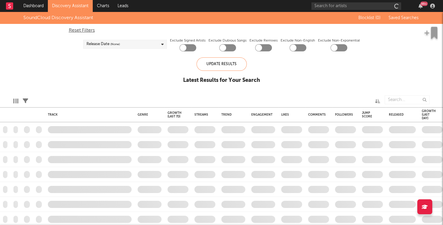
checkbox input "true"
